Goal: Task Accomplishment & Management: Use online tool/utility

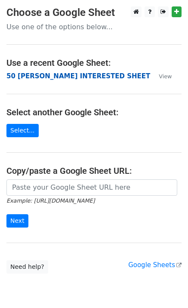
click at [44, 79] on strong "50 [PERSON_NAME] INTERESTED SHEET" at bounding box center [78, 76] width 144 height 8
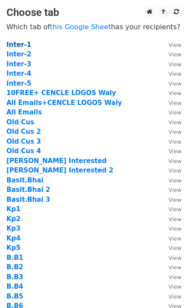
click at [24, 44] on strong "Inter-1" at bounding box center [18, 45] width 25 height 8
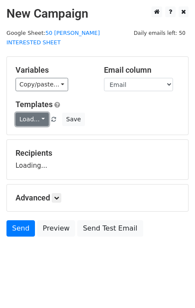
click at [38, 113] on link "Load..." at bounding box center [32, 119] width 33 height 13
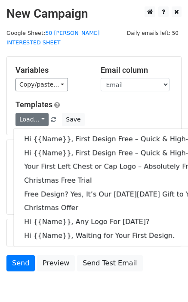
click at [79, 80] on div "Copy/paste... {{Email}} {{Name}} {{Price 1}} {{Price}} {{Column E}}" at bounding box center [52, 84] width 72 height 13
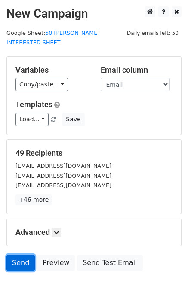
click at [20, 255] on link "Send" at bounding box center [20, 263] width 28 height 16
